Goal: Task Accomplishment & Management: Manage account settings

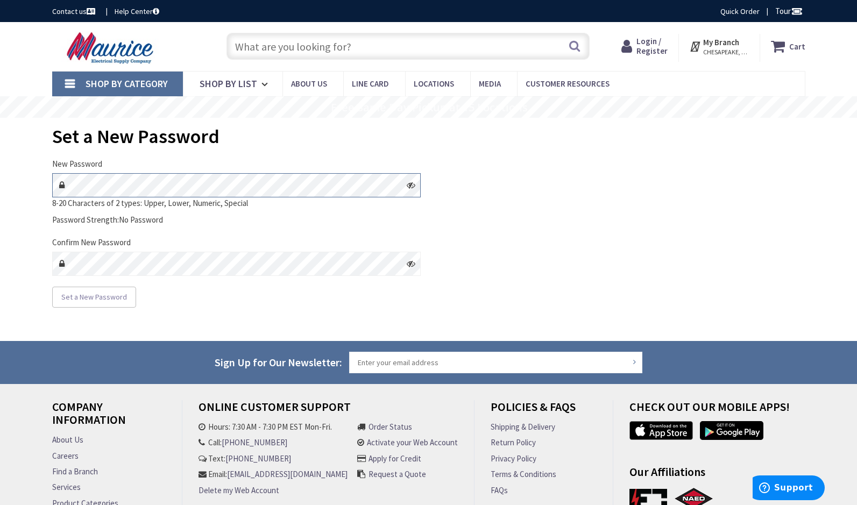
type input "[PERSON_NAME][GEOGRAPHIC_DATA], [GEOGRAPHIC_DATA]"
click at [373, 308] on div "Set a New Password" at bounding box center [236, 298] width 368 height 22
click at [412, 185] on icon at bounding box center [411, 185] width 9 height 9
click at [309, 306] on div "Set a New Password" at bounding box center [236, 298] width 368 height 22
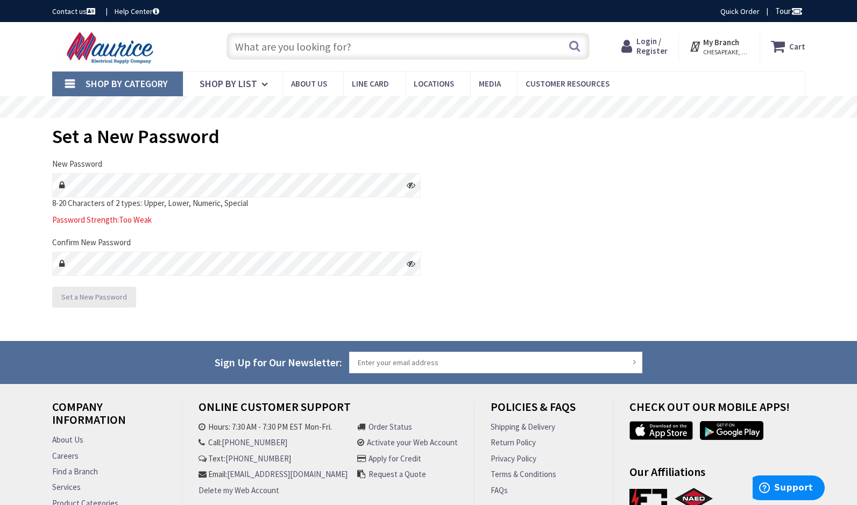
click at [117, 297] on span "Set a New Password" at bounding box center [94, 297] width 66 height 10
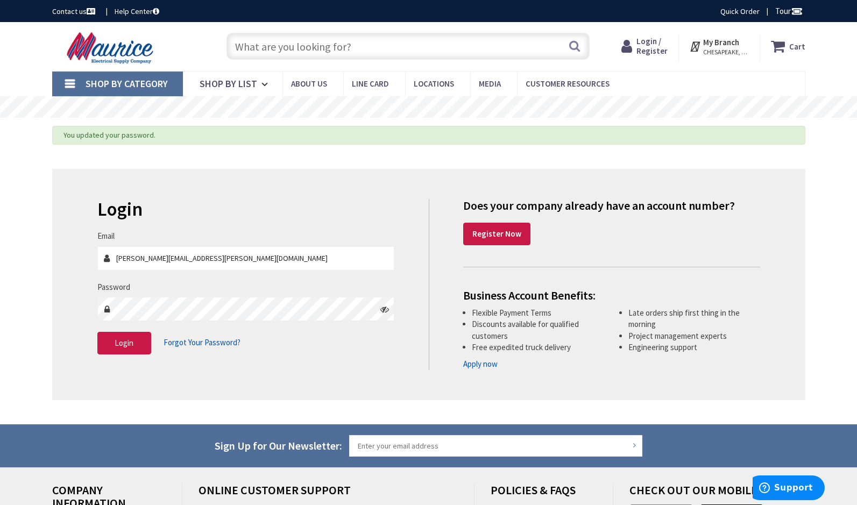
click at [386, 310] on icon at bounding box center [384, 309] width 9 height 9
click at [384, 308] on icon at bounding box center [384, 309] width 9 height 9
click at [384, 311] on icon at bounding box center [384, 309] width 9 height 9
click at [383, 309] on icon at bounding box center [384, 309] width 9 height 9
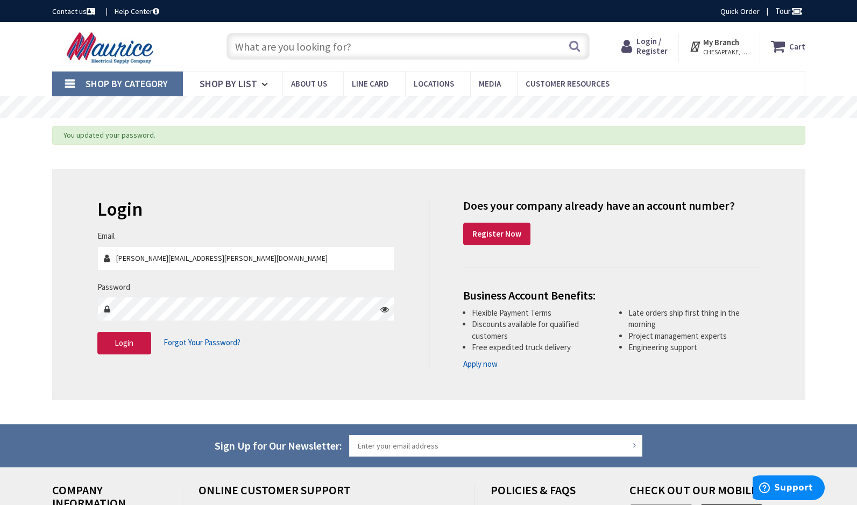
click at [385, 311] on icon at bounding box center [384, 309] width 9 height 9
click at [127, 341] on span "Login" at bounding box center [124, 343] width 19 height 10
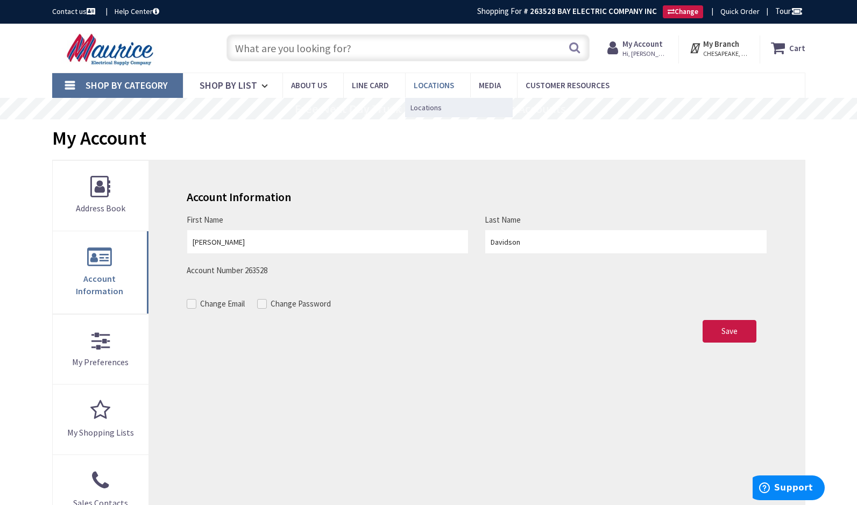
click at [449, 83] on span "Locations" at bounding box center [434, 85] width 40 height 10
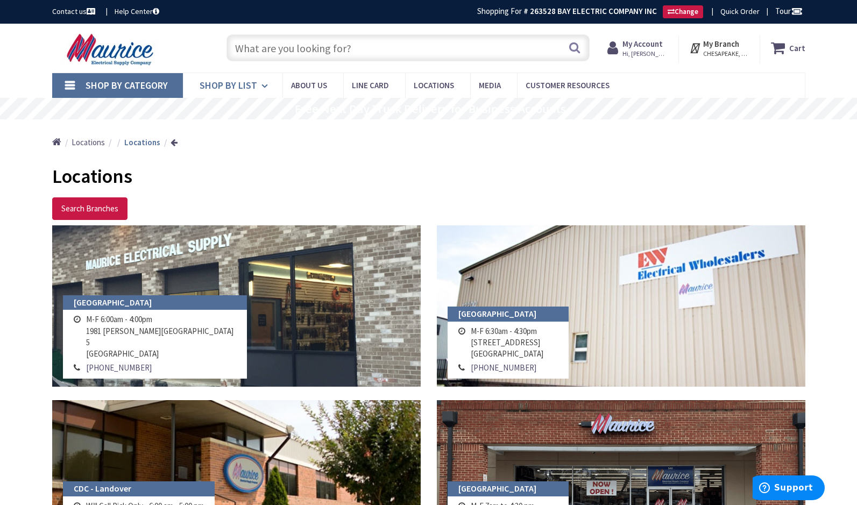
click at [261, 83] on icon at bounding box center [266, 86] width 10 height 24
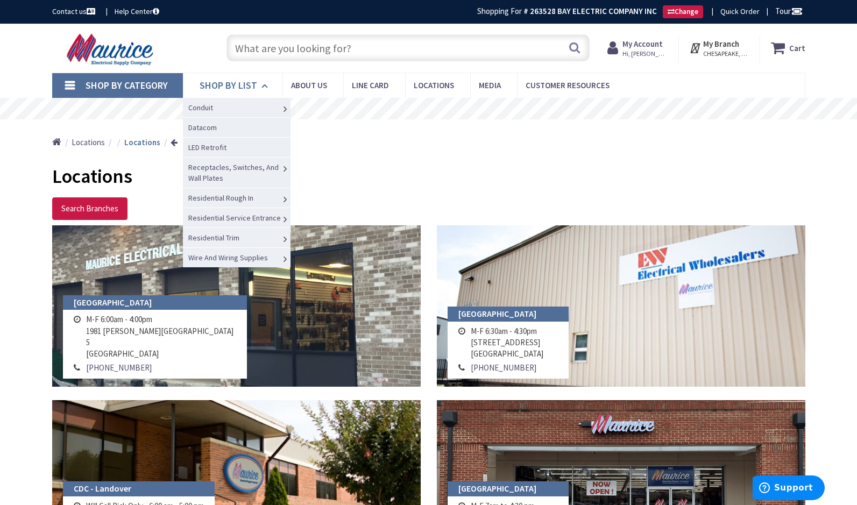
click at [262, 83] on icon at bounding box center [266, 86] width 10 height 24
